Goal: Transaction & Acquisition: Purchase product/service

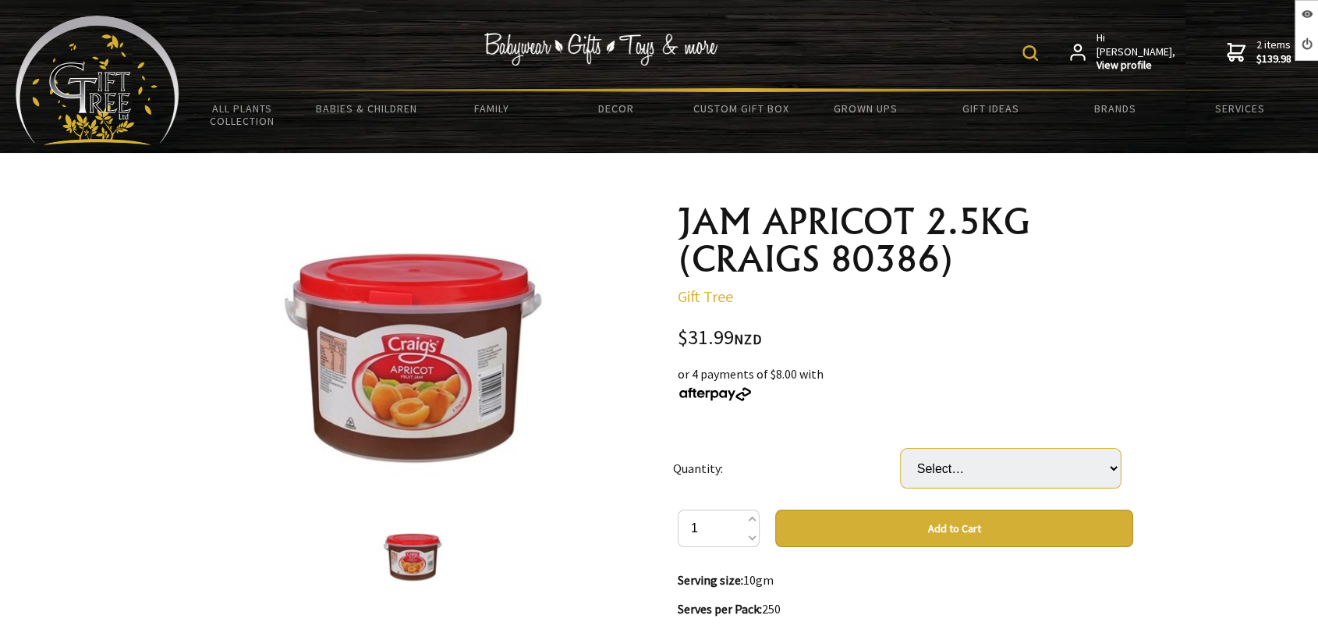
click at [941, 470] on select "Select… 1 PAI 1 CTN (3 PAI) (+ $63.98)" at bounding box center [1011, 468] width 220 height 39
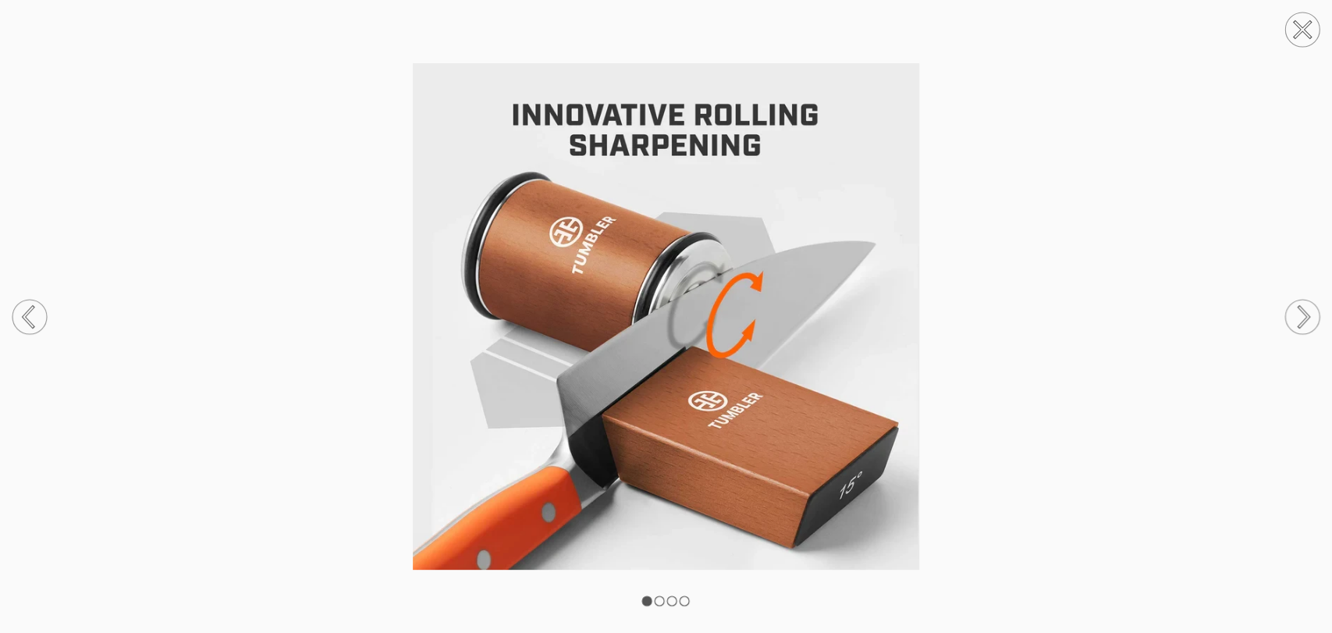
click at [1033, 209] on img at bounding box center [666, 316] width 1332 height 506
click at [1050, 168] on img at bounding box center [666, 316] width 1332 height 506
click at [1304, 29] on circle at bounding box center [1302, 29] width 34 height 34
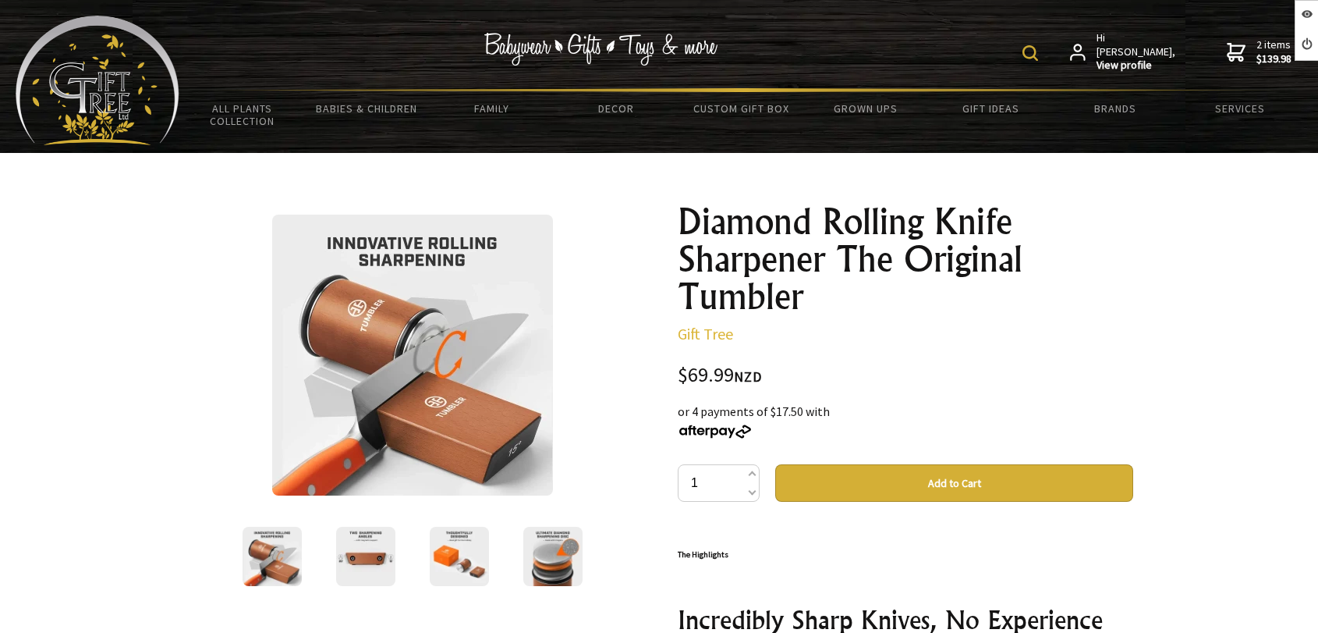
scroll to position [260, 0]
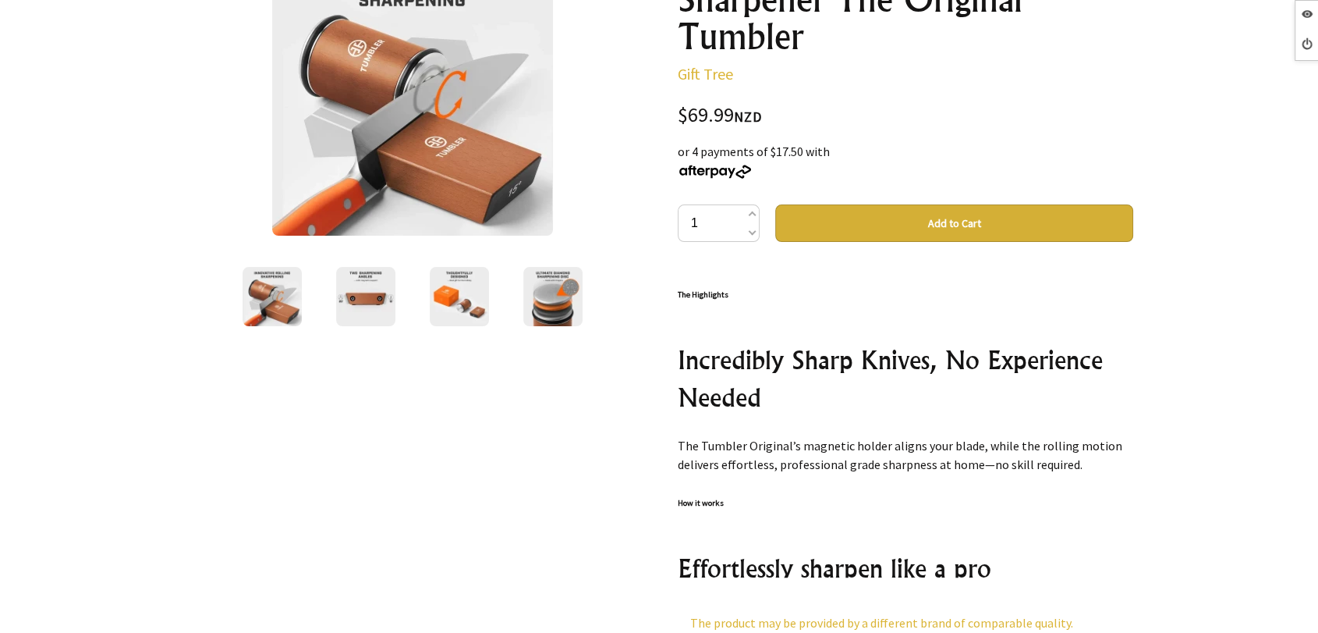
click at [361, 299] on img at bounding box center [365, 296] width 59 height 59
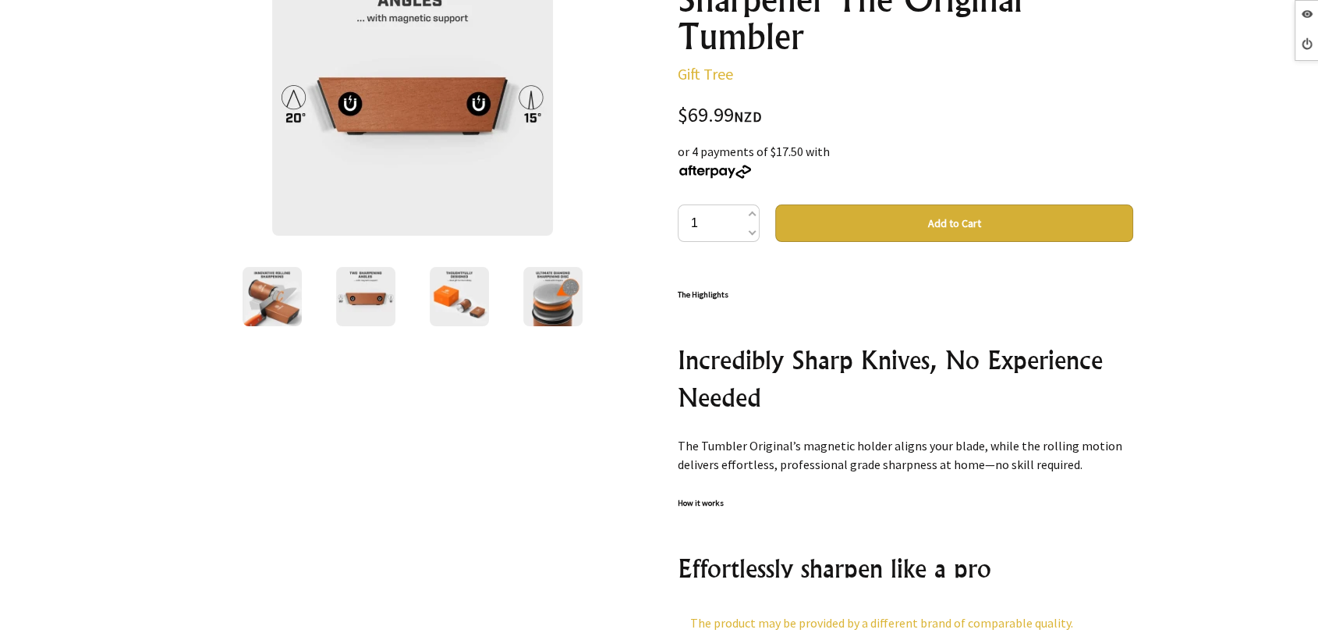
click at [487, 294] on img at bounding box center [459, 296] width 59 height 59
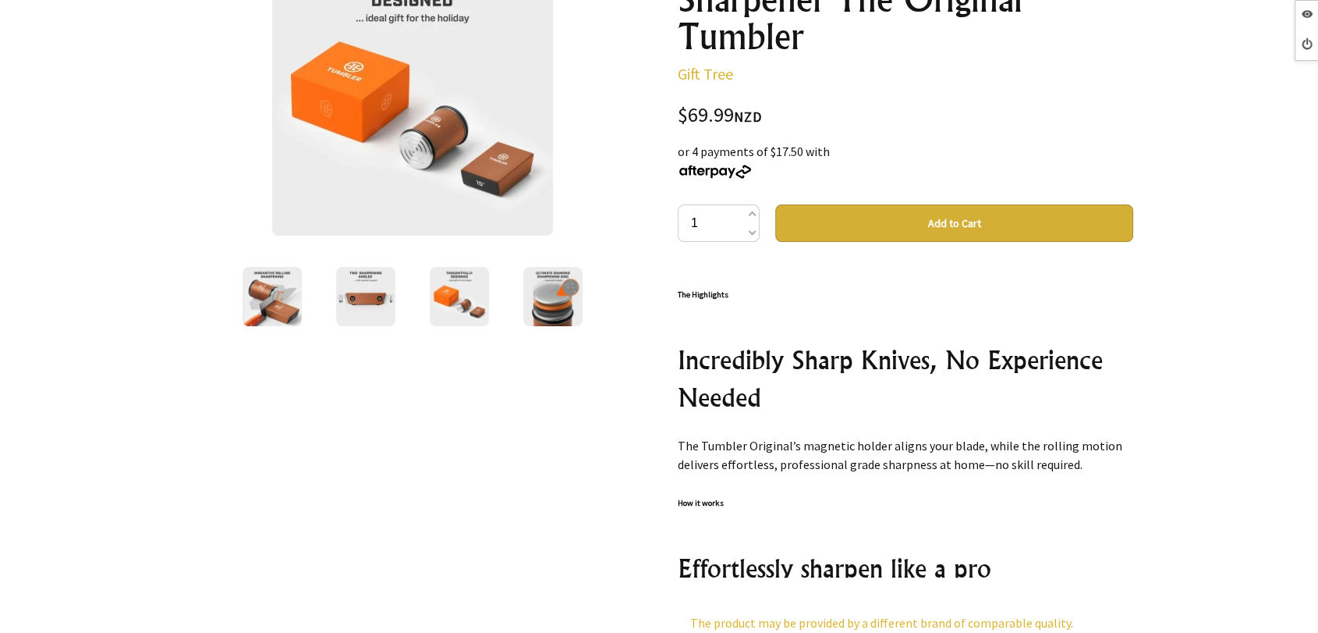
click at [546, 298] on img at bounding box center [552, 296] width 59 height 59
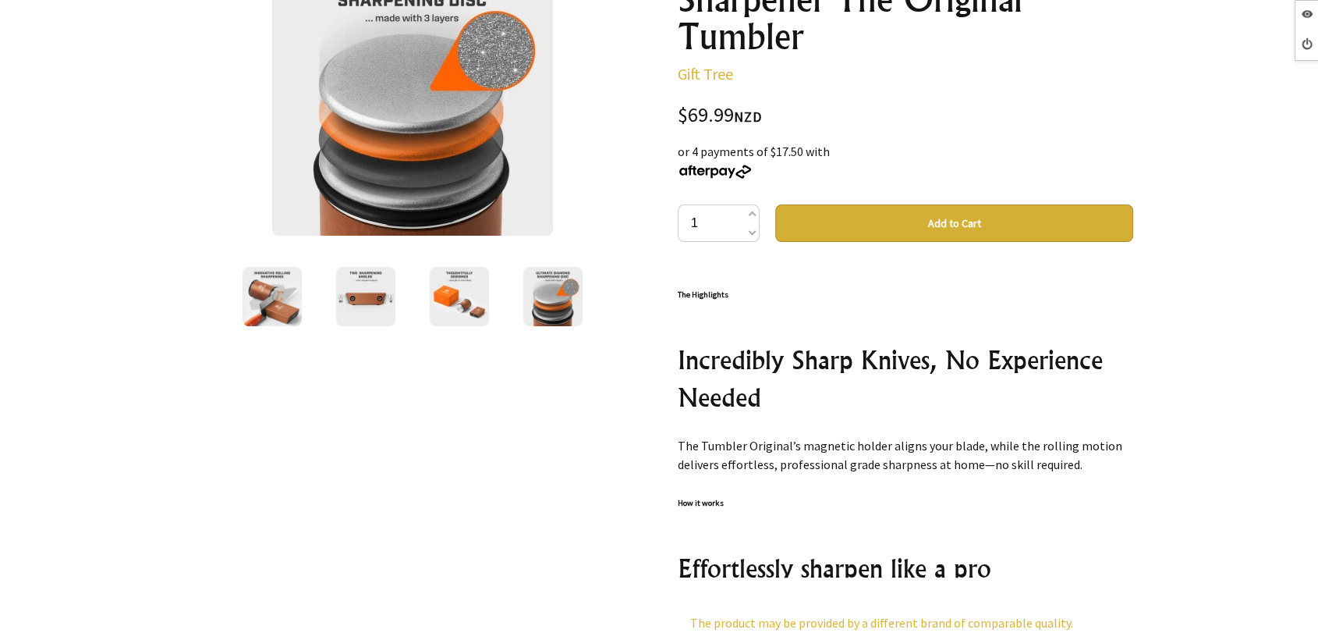
click at [473, 301] on img at bounding box center [459, 296] width 59 height 59
